Goal: Navigation & Orientation: Find specific page/section

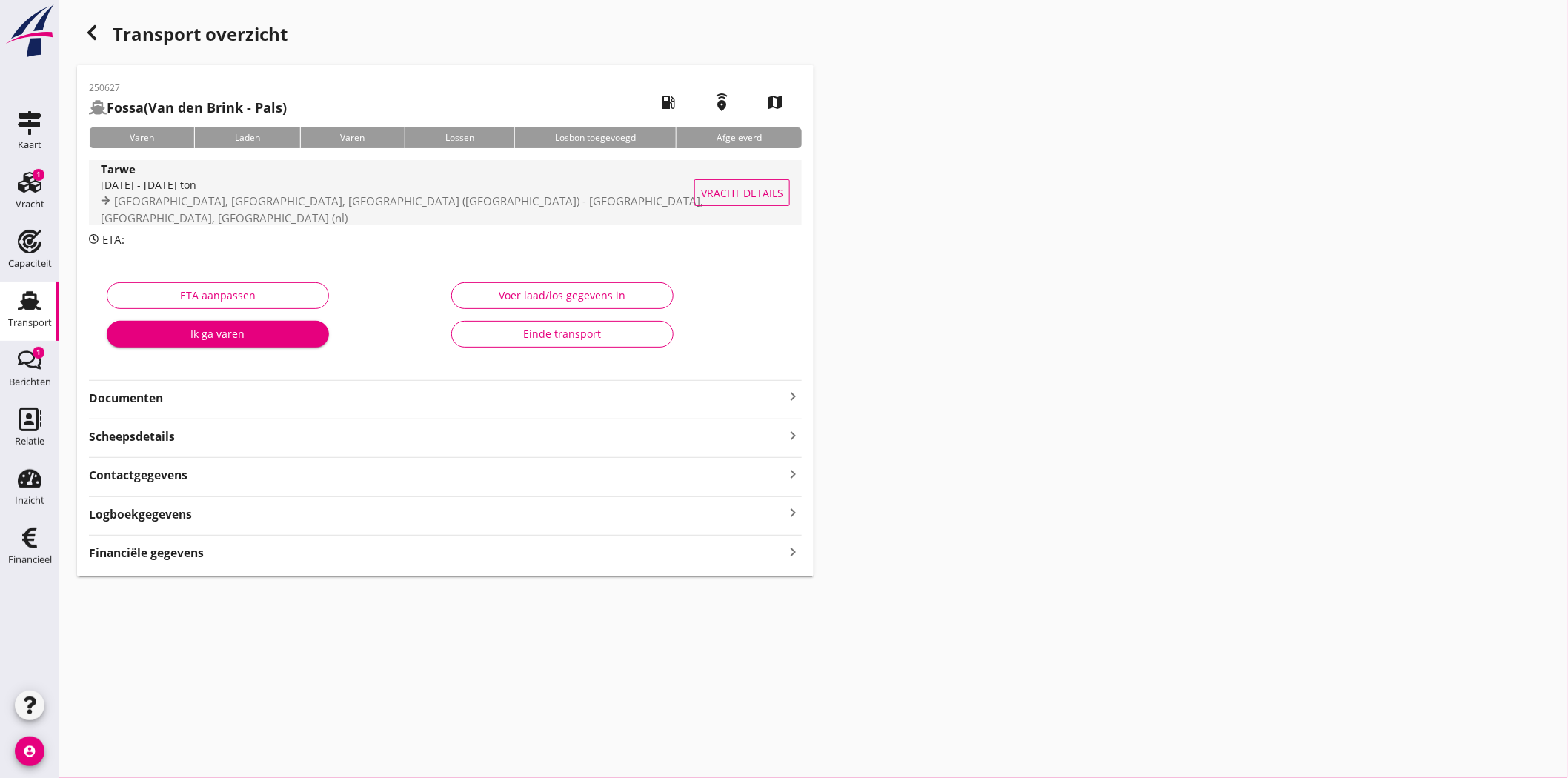
click at [336, 206] on span "[GEOGRAPHIC_DATA], [GEOGRAPHIC_DATA], [GEOGRAPHIC_DATA] ([GEOGRAPHIC_DATA]) - […" at bounding box center [402, 209] width 602 height 32
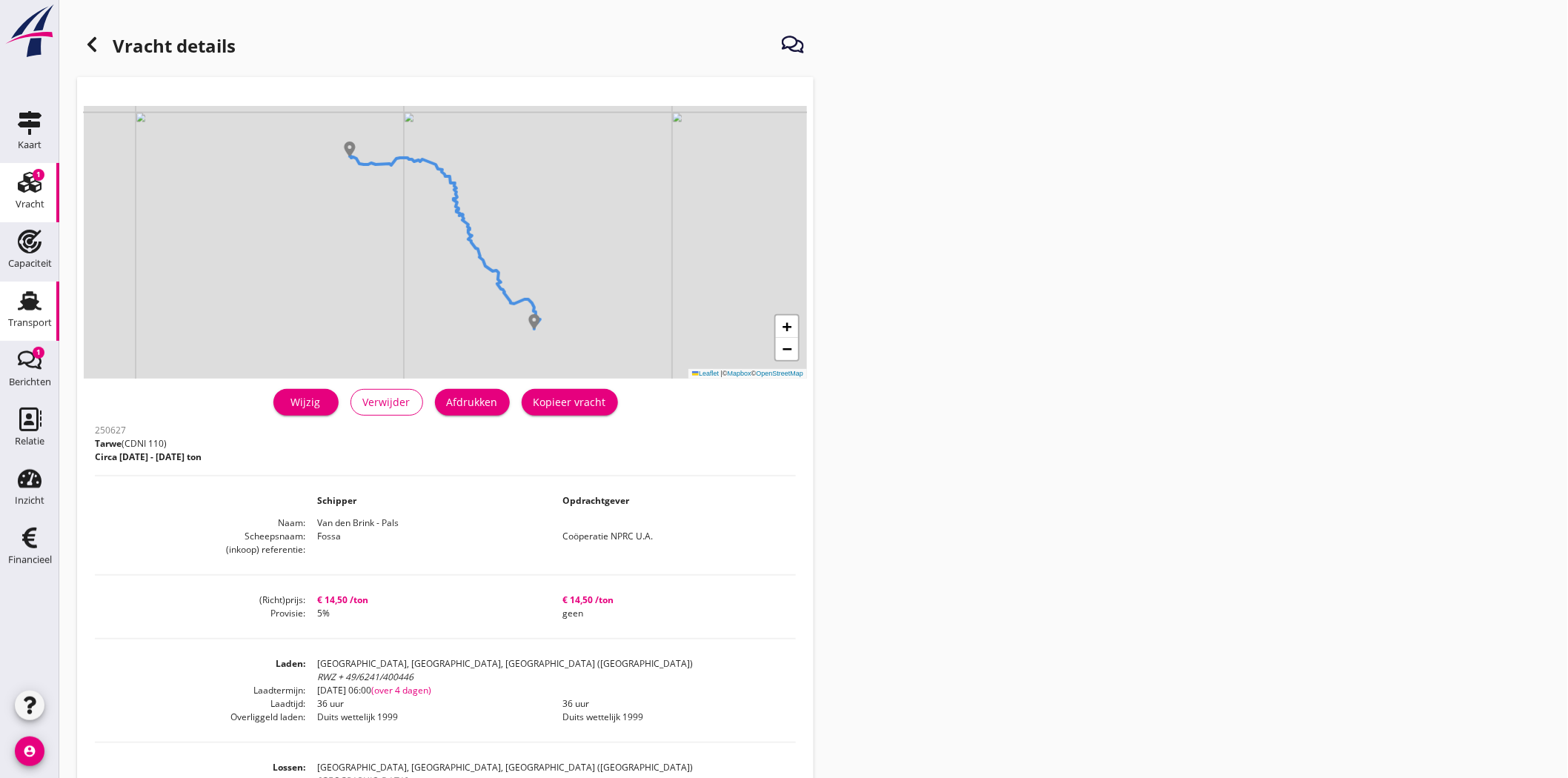
click at [35, 306] on use at bounding box center [29, 301] width 23 height 20
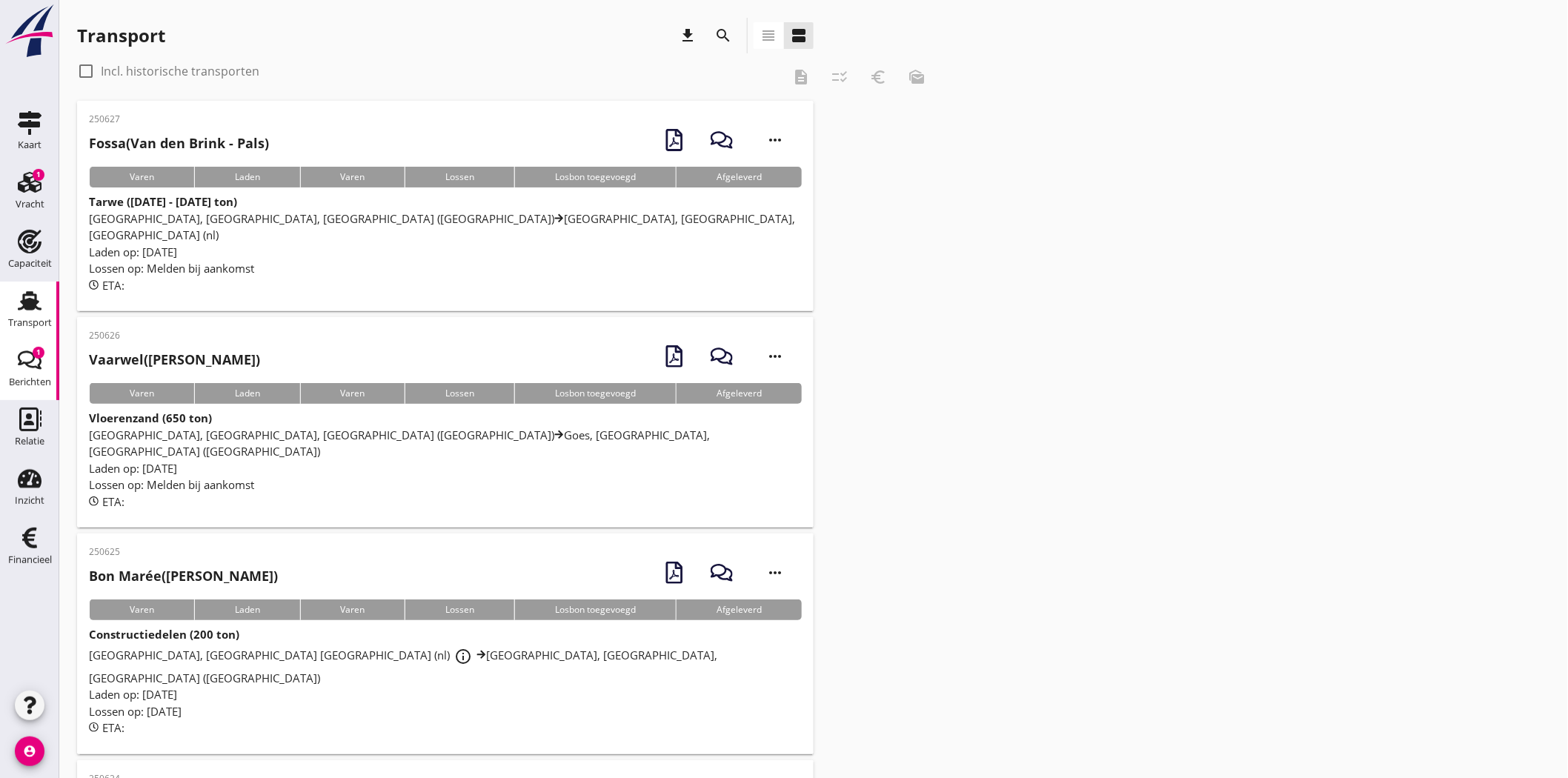
click at [20, 355] on icon "Berichten" at bounding box center [29, 360] width 23 height 23
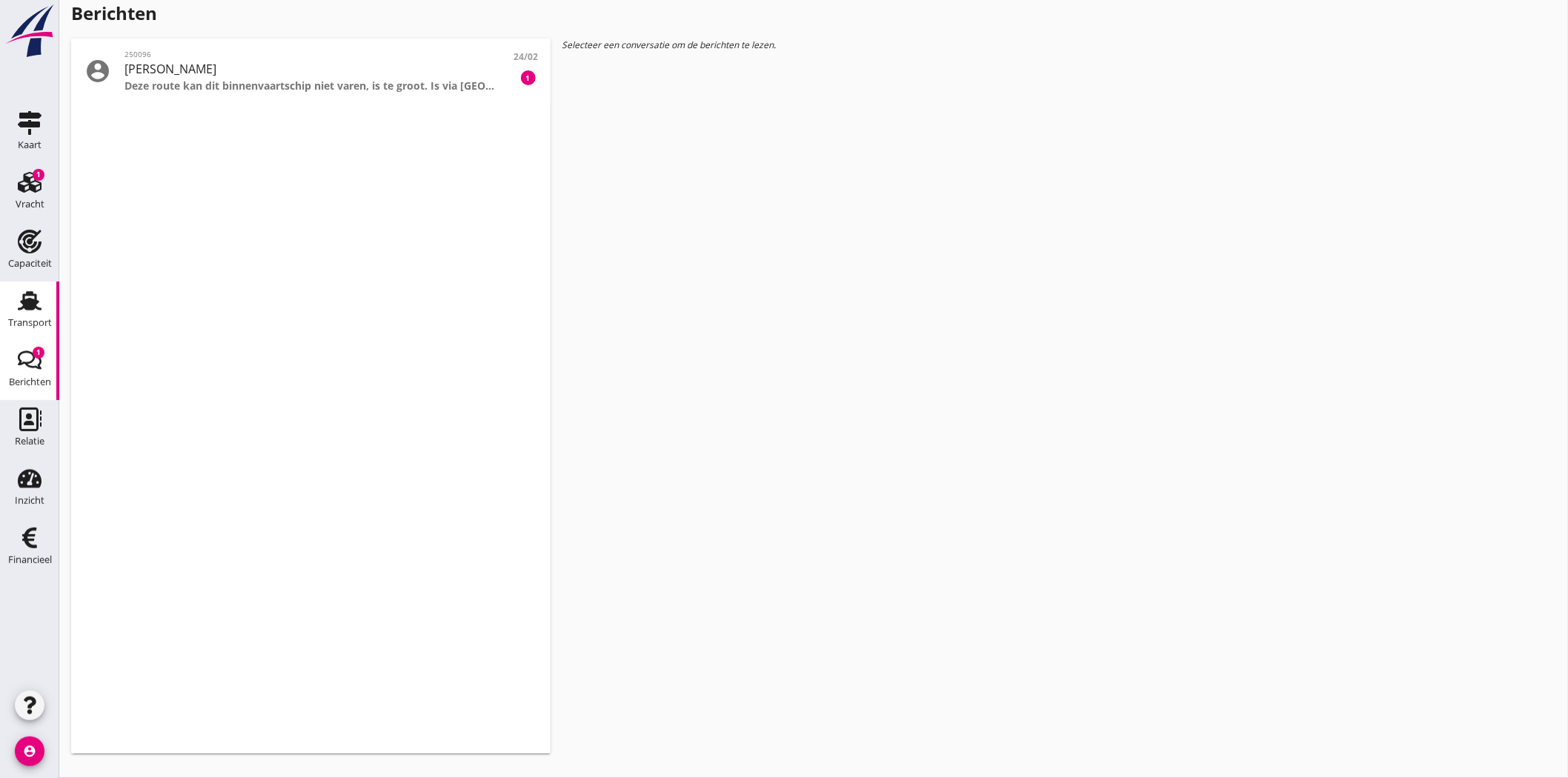
click at [29, 305] on use at bounding box center [29, 301] width 23 height 20
